Goal: Check status: Check status

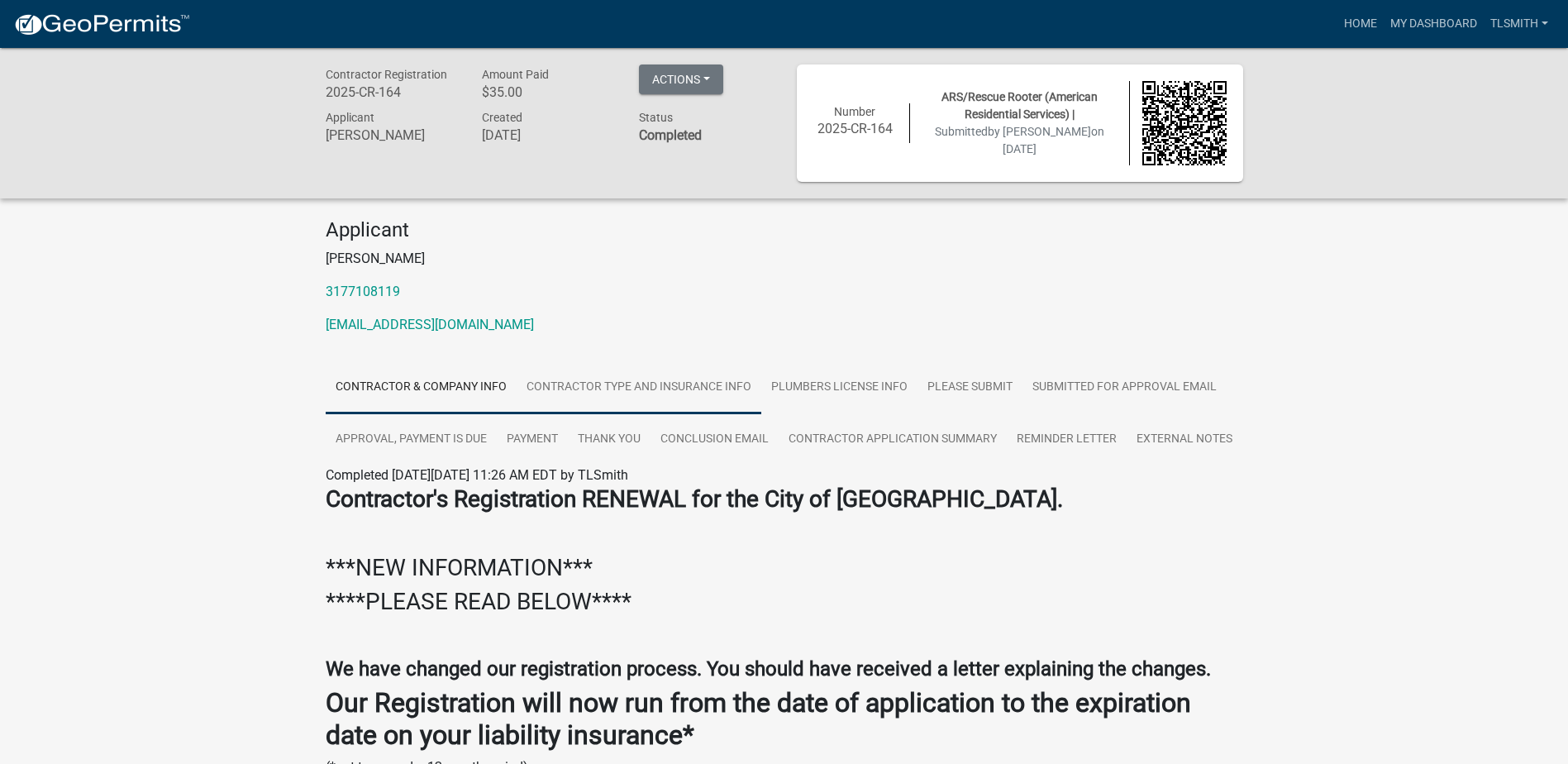
click at [622, 387] on link "Contractor Type and Insurance Info" at bounding box center [640, 387] width 245 height 53
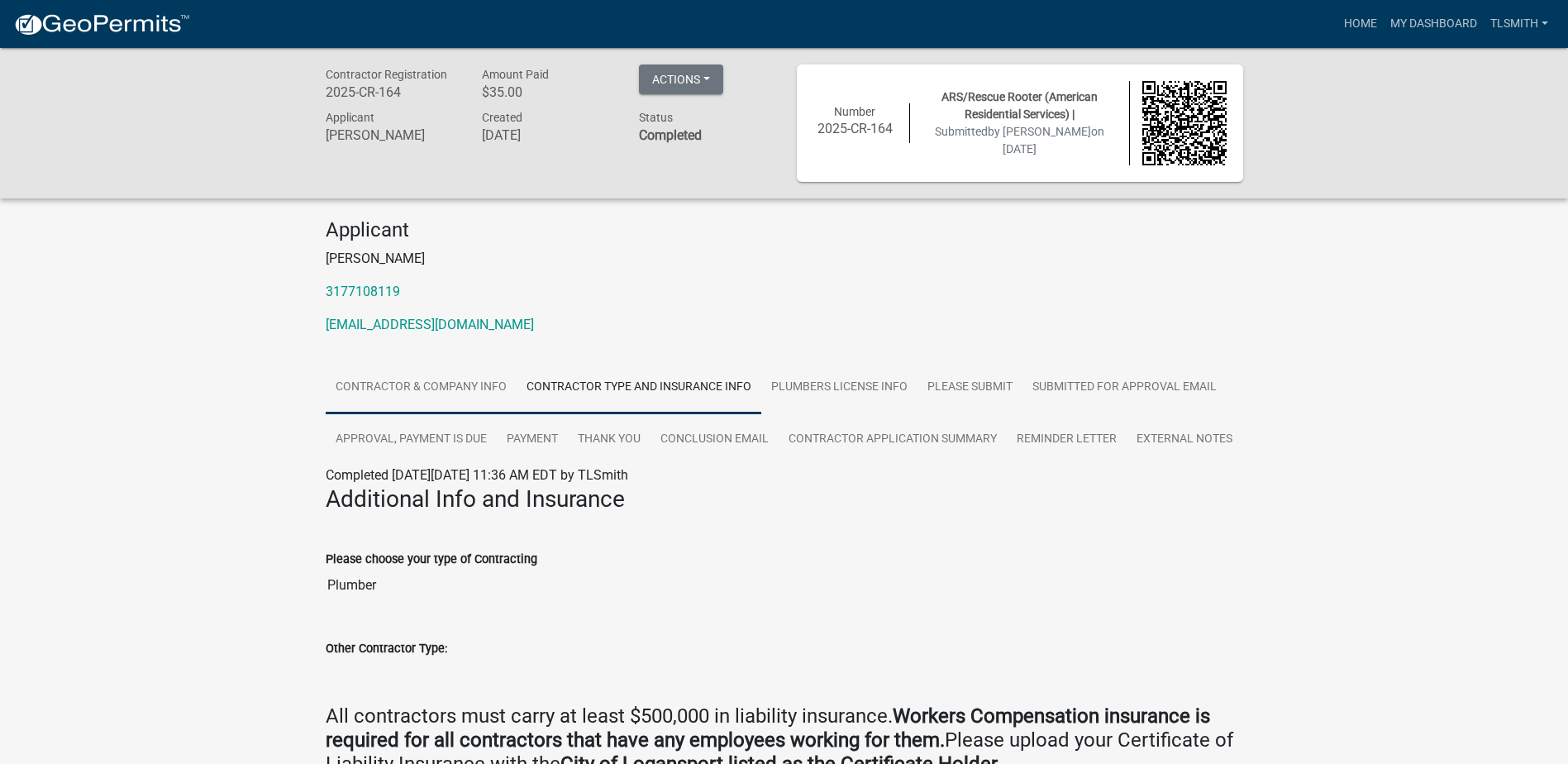
click at [445, 384] on link "Contractor & Company Info" at bounding box center [421, 387] width 191 height 53
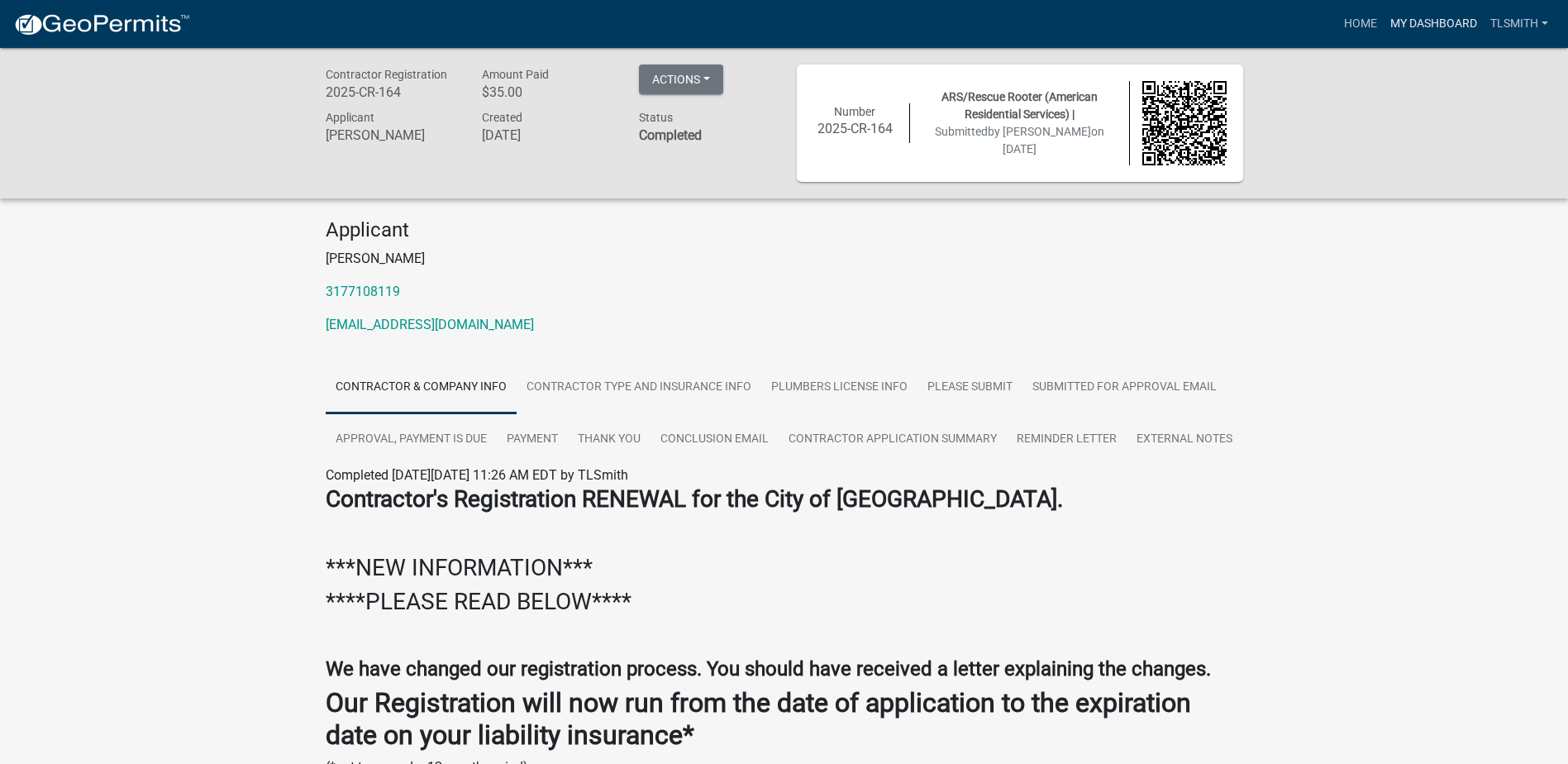
click at [1422, 24] on link "My Dashboard" at bounding box center [1433, 24] width 100 height 32
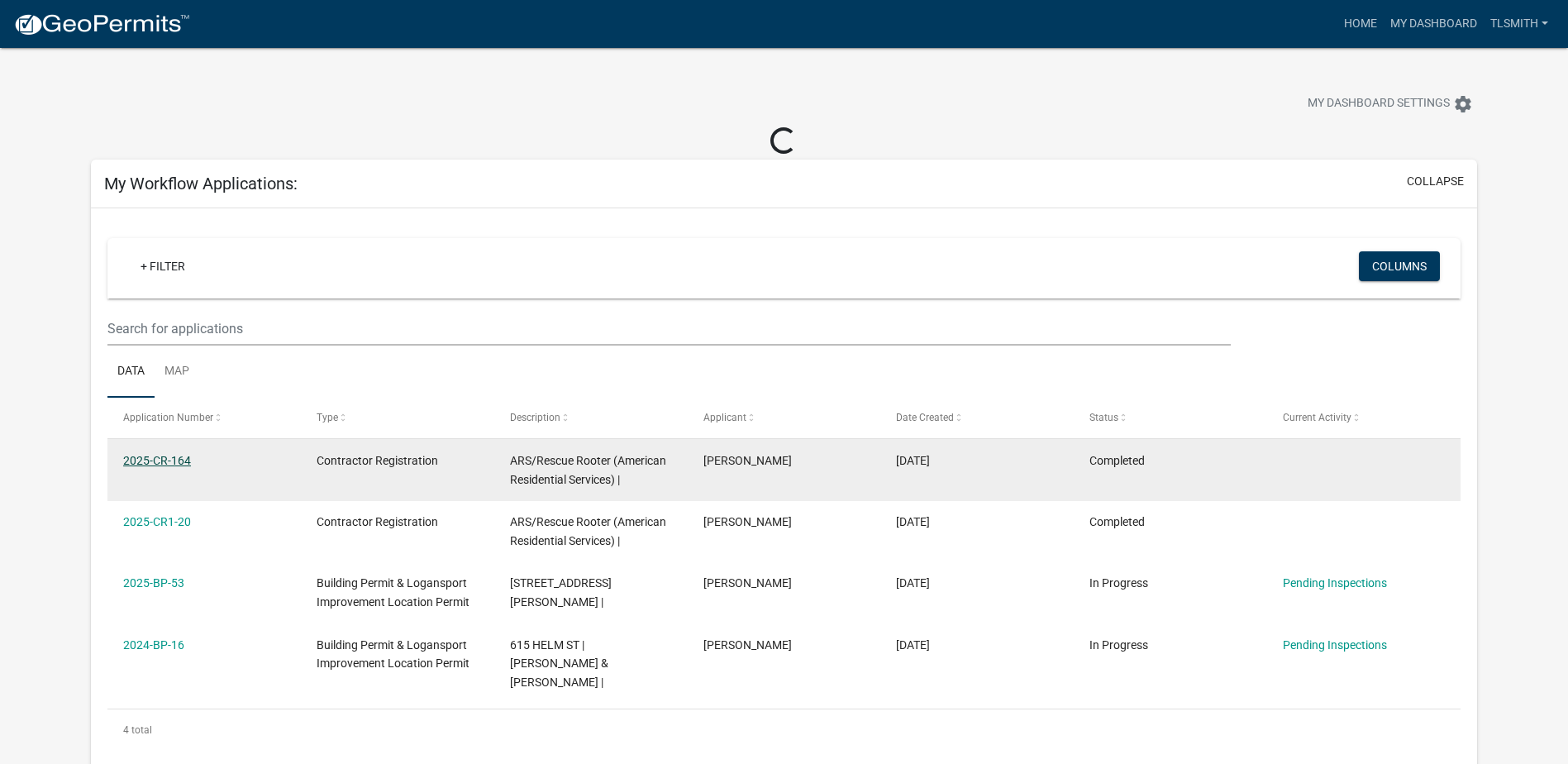
click at [172, 458] on link "2025-CR-164" at bounding box center [157, 460] width 67 height 13
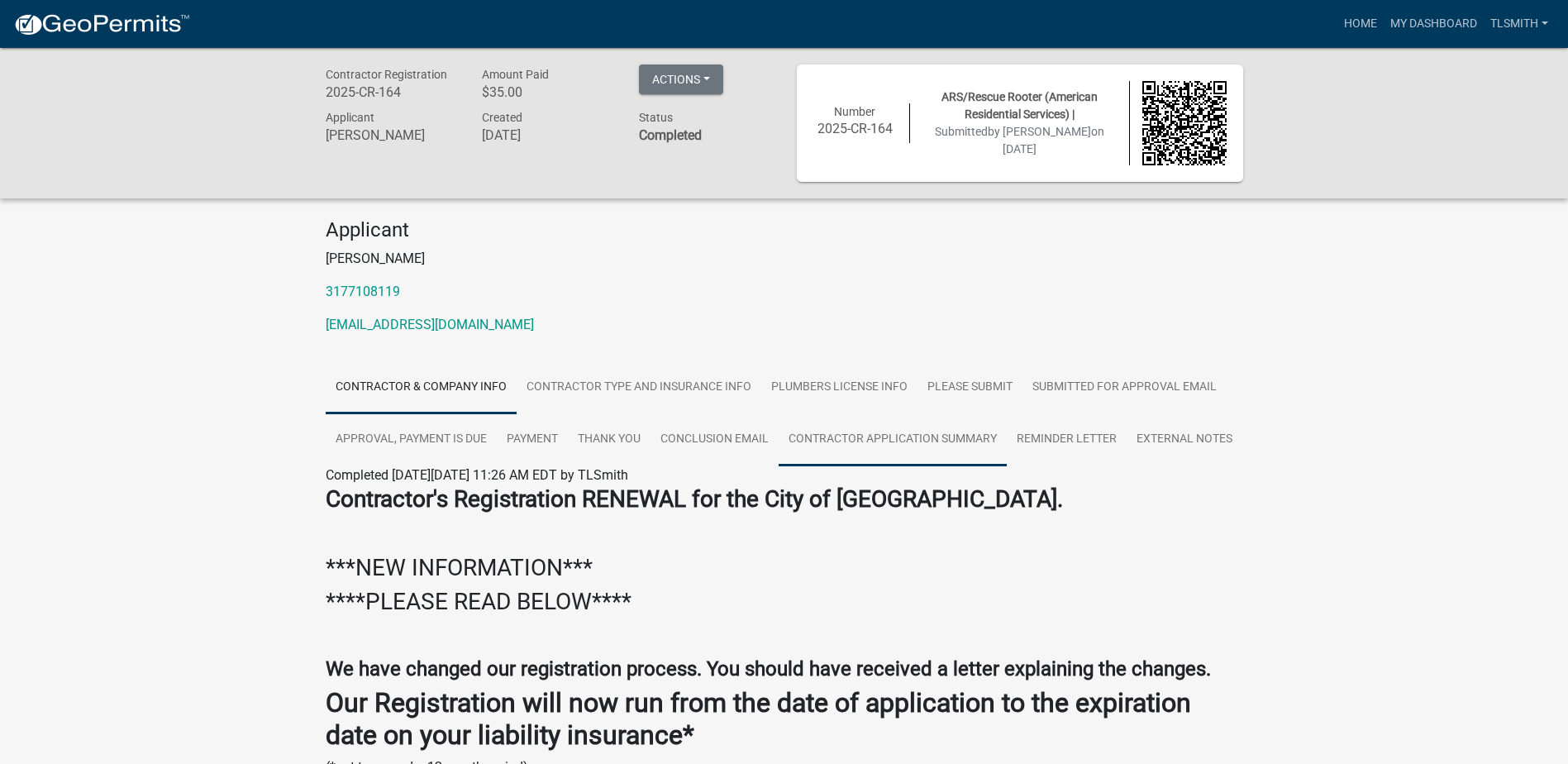
click at [959, 438] on link "Contractor Application Summary" at bounding box center [893, 440] width 228 height 53
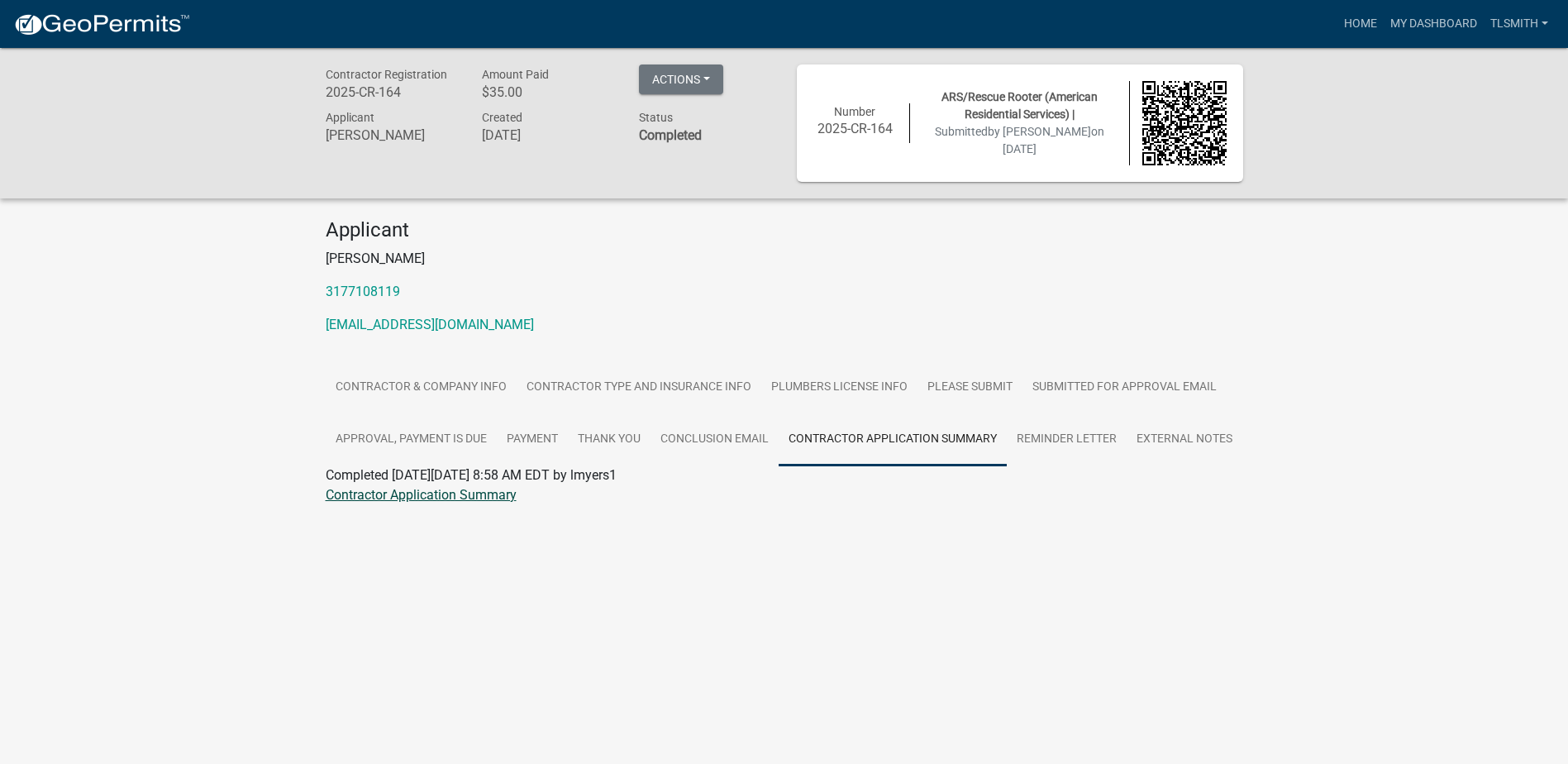
click at [478, 502] on link "Contractor Application Summary" at bounding box center [421, 495] width 191 height 16
